Goal: Go to known website: Access a specific website the user already knows

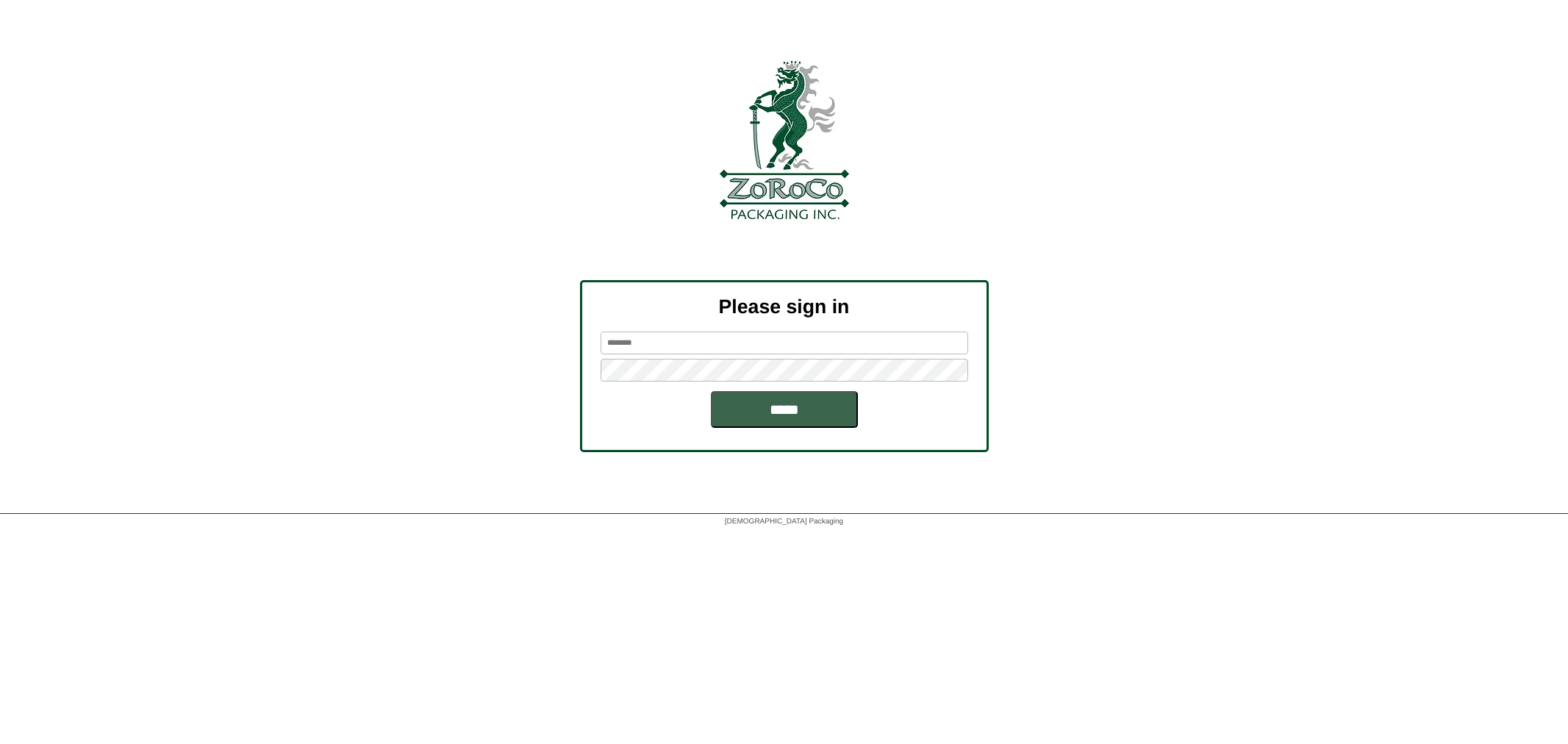
type input "********"
click at [793, 420] on input "*****" at bounding box center [784, 409] width 147 height 37
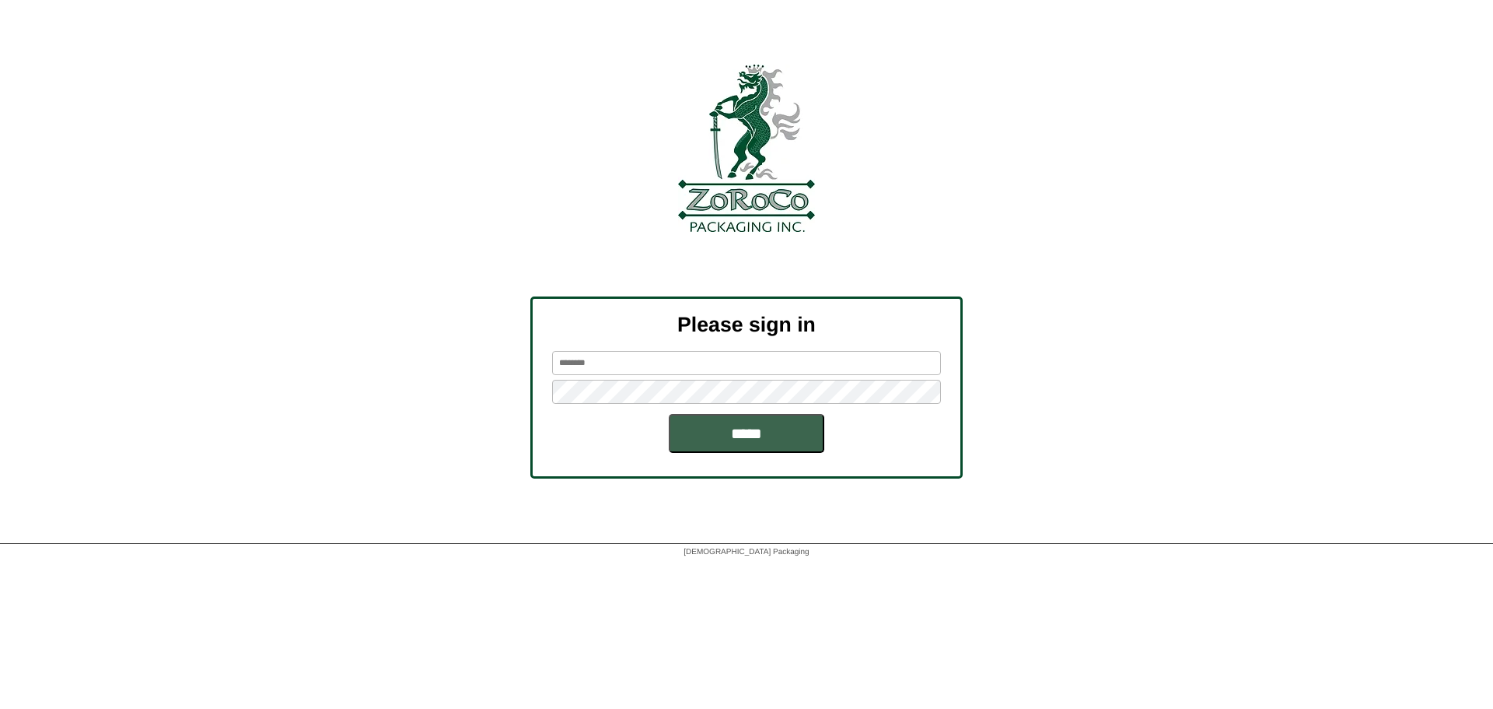
type input "********"
click at [695, 429] on input "*****" at bounding box center [747, 433] width 156 height 39
